Goal: Task Accomplishment & Management: Complete application form

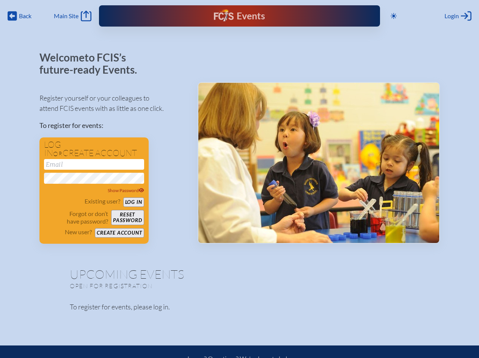
click at [20, 16] on span "Back" at bounding box center [25, 16] width 13 height 8
click at [395, 16] on icon at bounding box center [394, 16] width 6 height 6
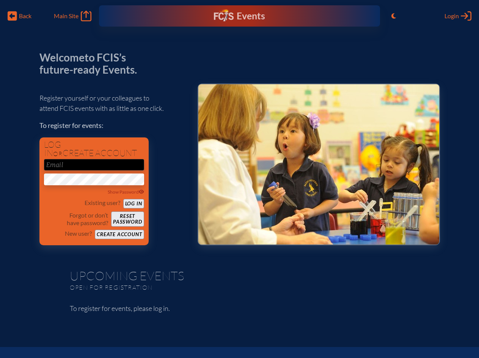
click at [458, 16] on span "Login" at bounding box center [452, 16] width 14 height 8
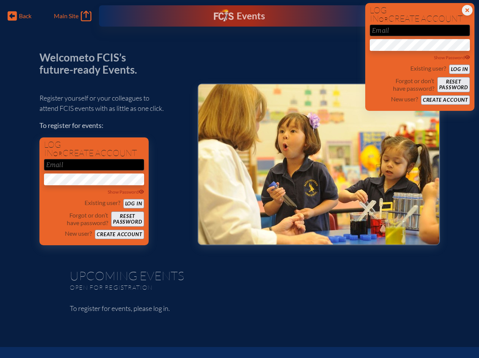
click at [94, 190] on div "Show Password" at bounding box center [94, 192] width 100 height 8
